Goal: Task Accomplishment & Management: Manage account settings

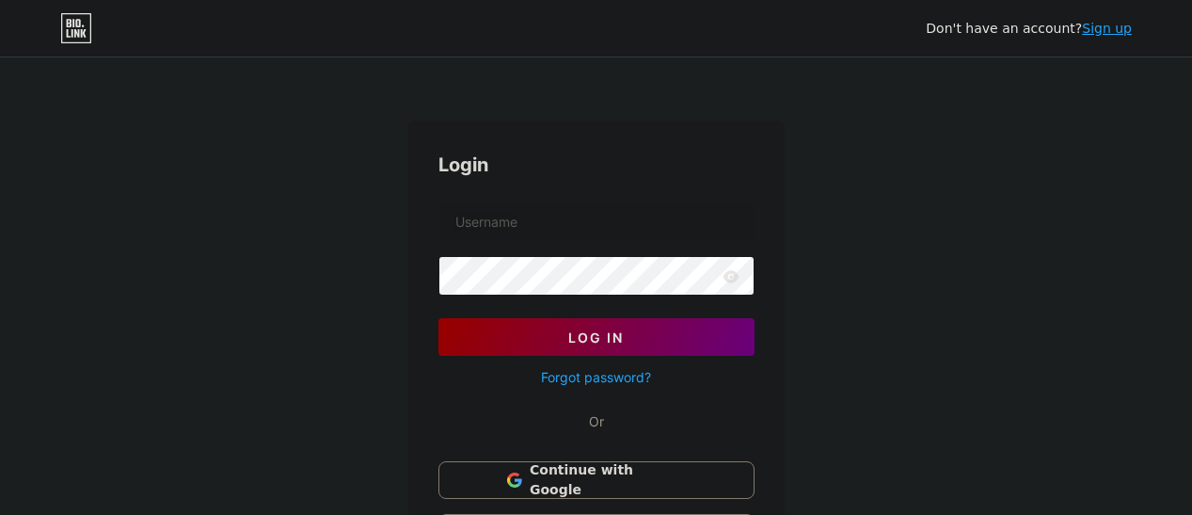
click at [913, 234] on div "Don't have an account? Sign up Login Log In Forgot password? Or Continue with G…" at bounding box center [596, 347] width 1192 height 694
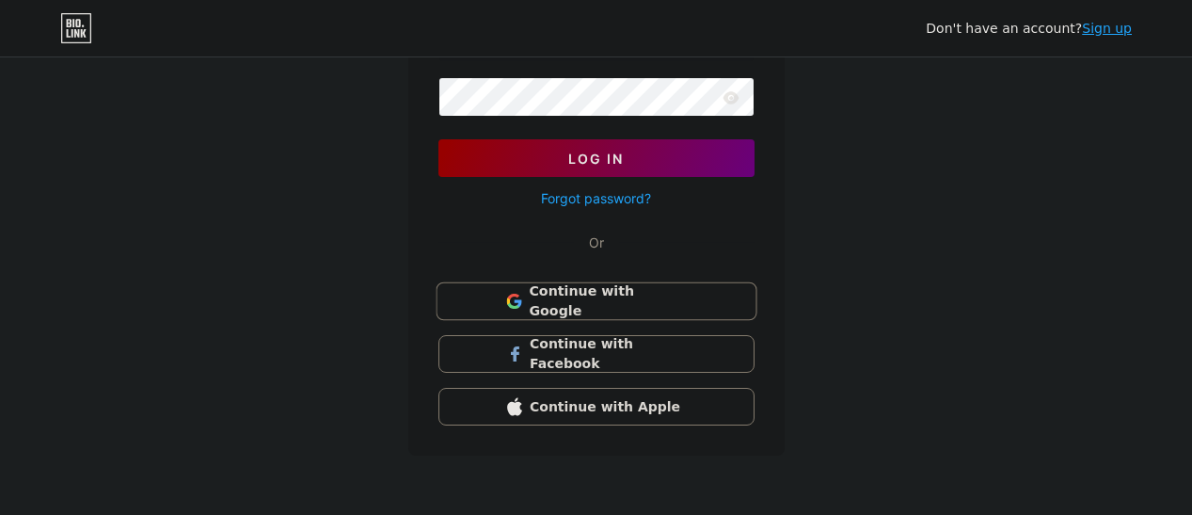
click at [660, 301] on span "Continue with Google" at bounding box center [607, 301] width 157 height 40
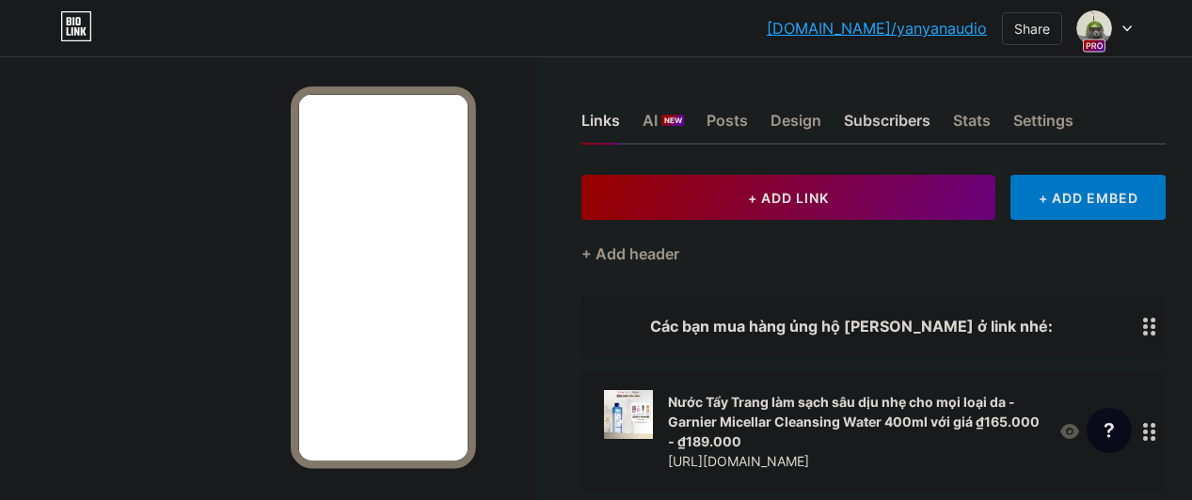
click at [897, 118] on div "Subscribers" at bounding box center [887, 126] width 87 height 34
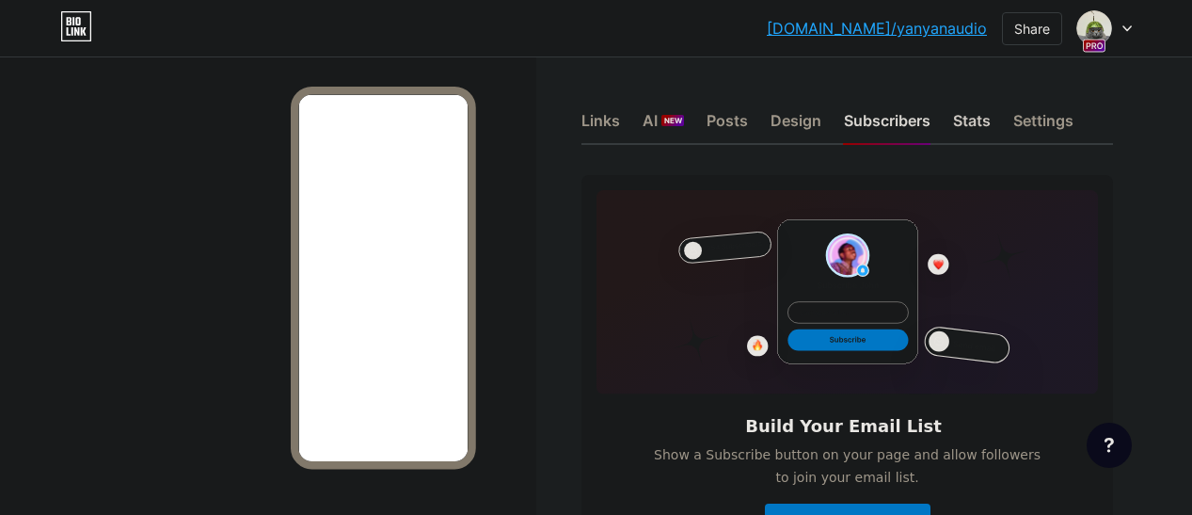
click at [975, 119] on div "Stats" at bounding box center [972, 126] width 38 height 34
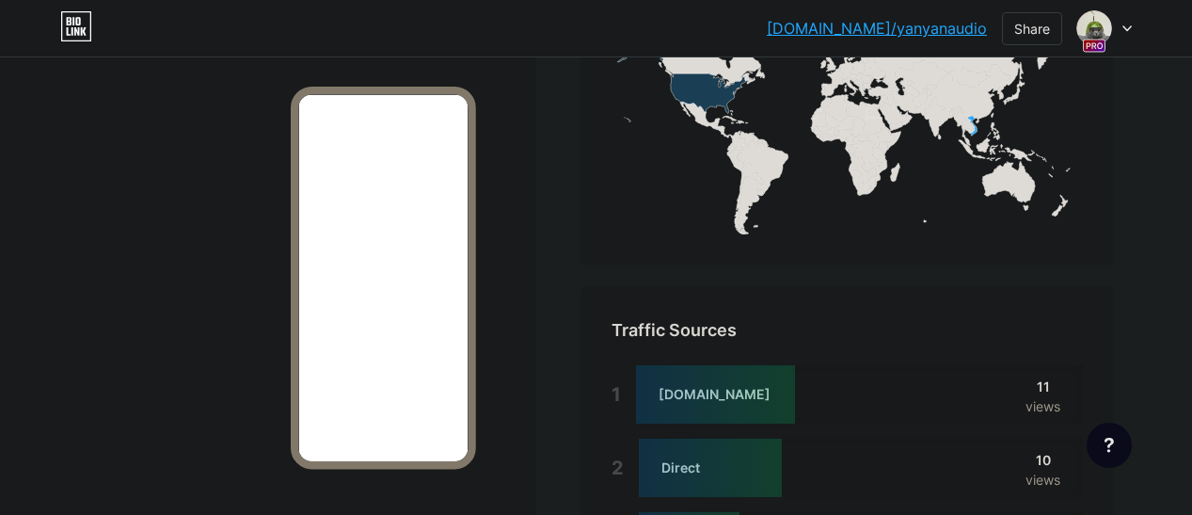
scroll to position [1223, 0]
